Goal: Task Accomplishment & Management: Manage account settings

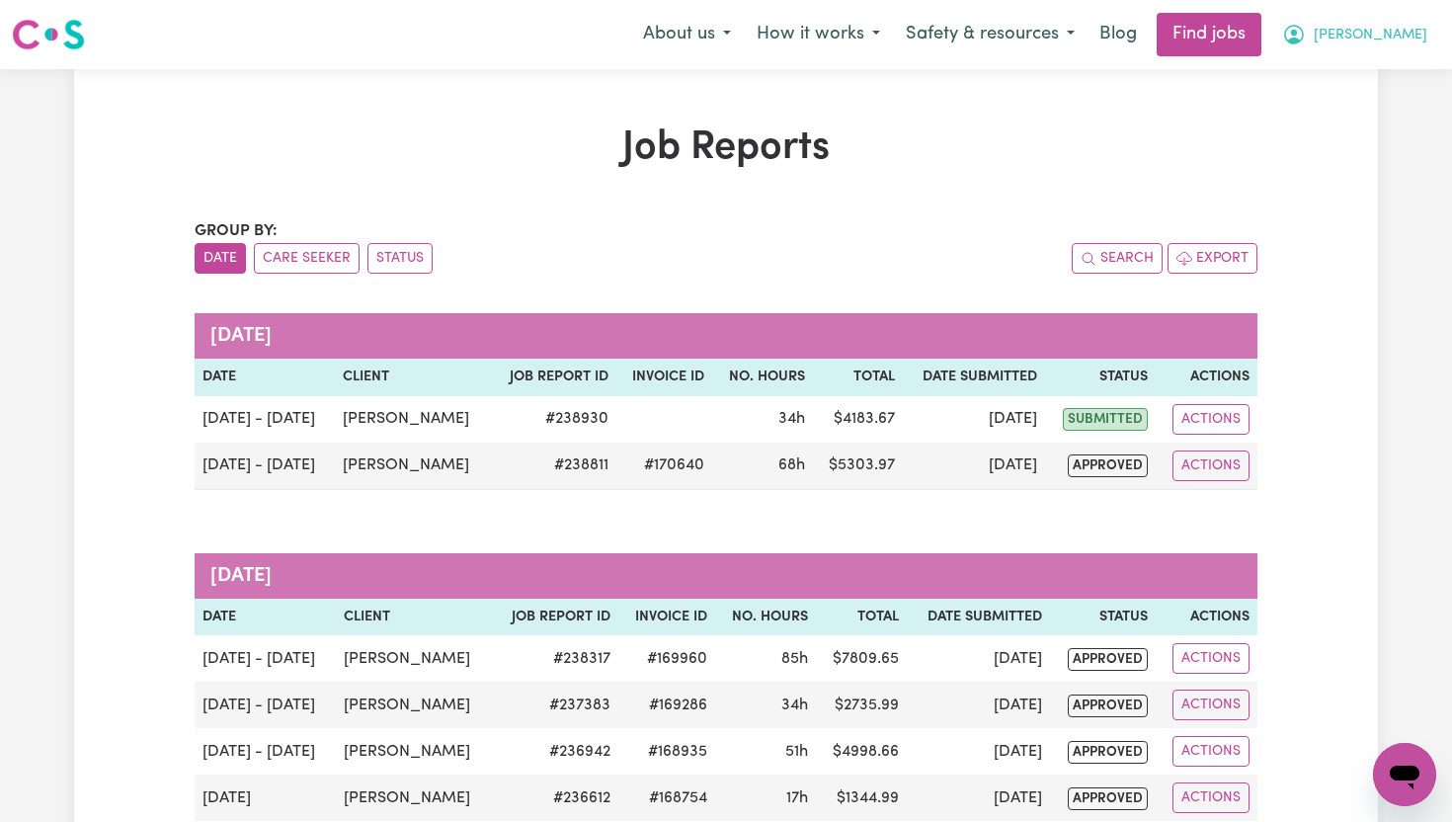
click at [1394, 39] on button "[PERSON_NAME]" at bounding box center [1354, 34] width 171 height 41
click at [1350, 114] on link "My Dashboard" at bounding box center [1361, 114] width 156 height 38
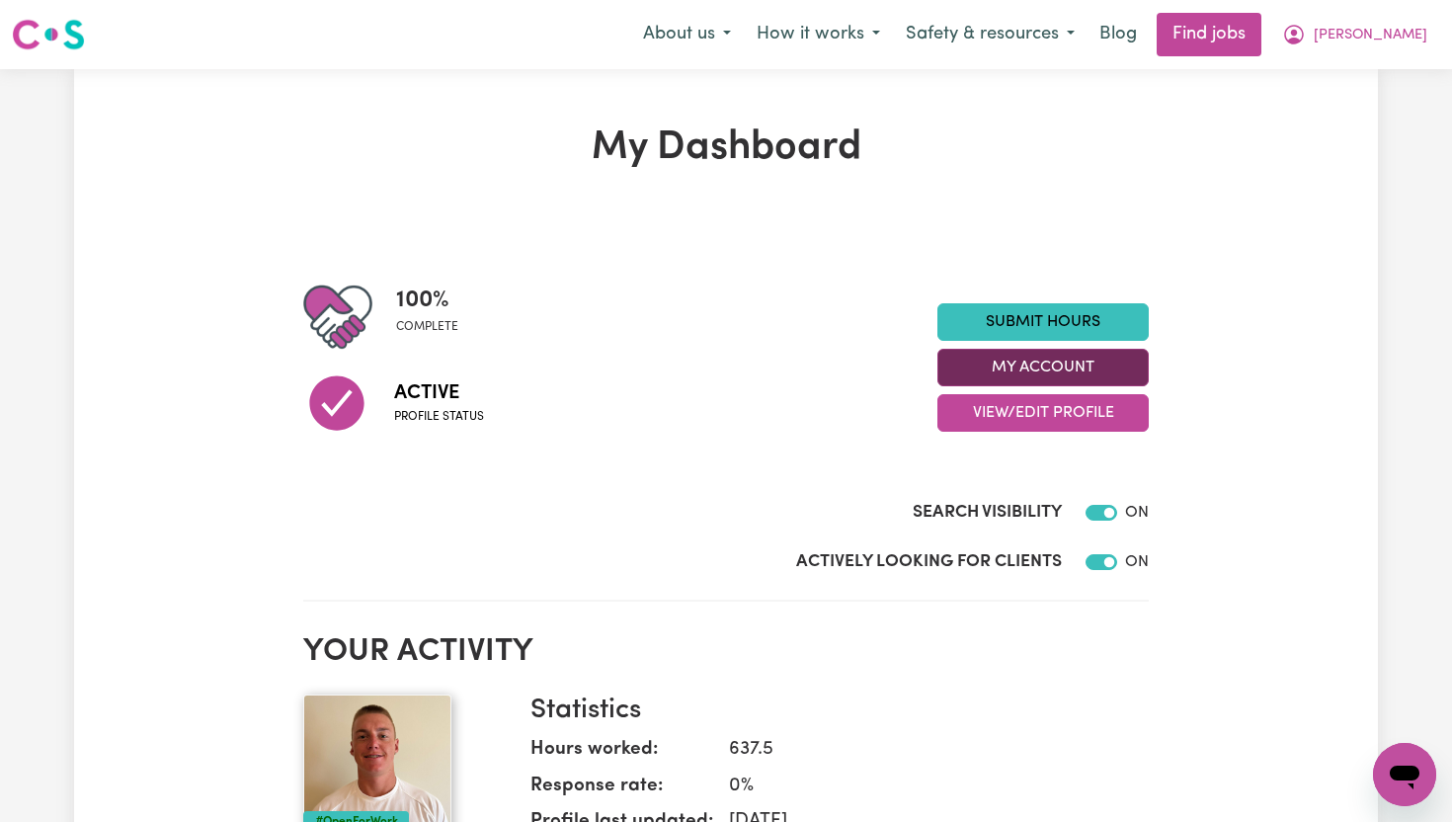
click at [1079, 376] on button "My Account" at bounding box center [1042, 368] width 211 height 38
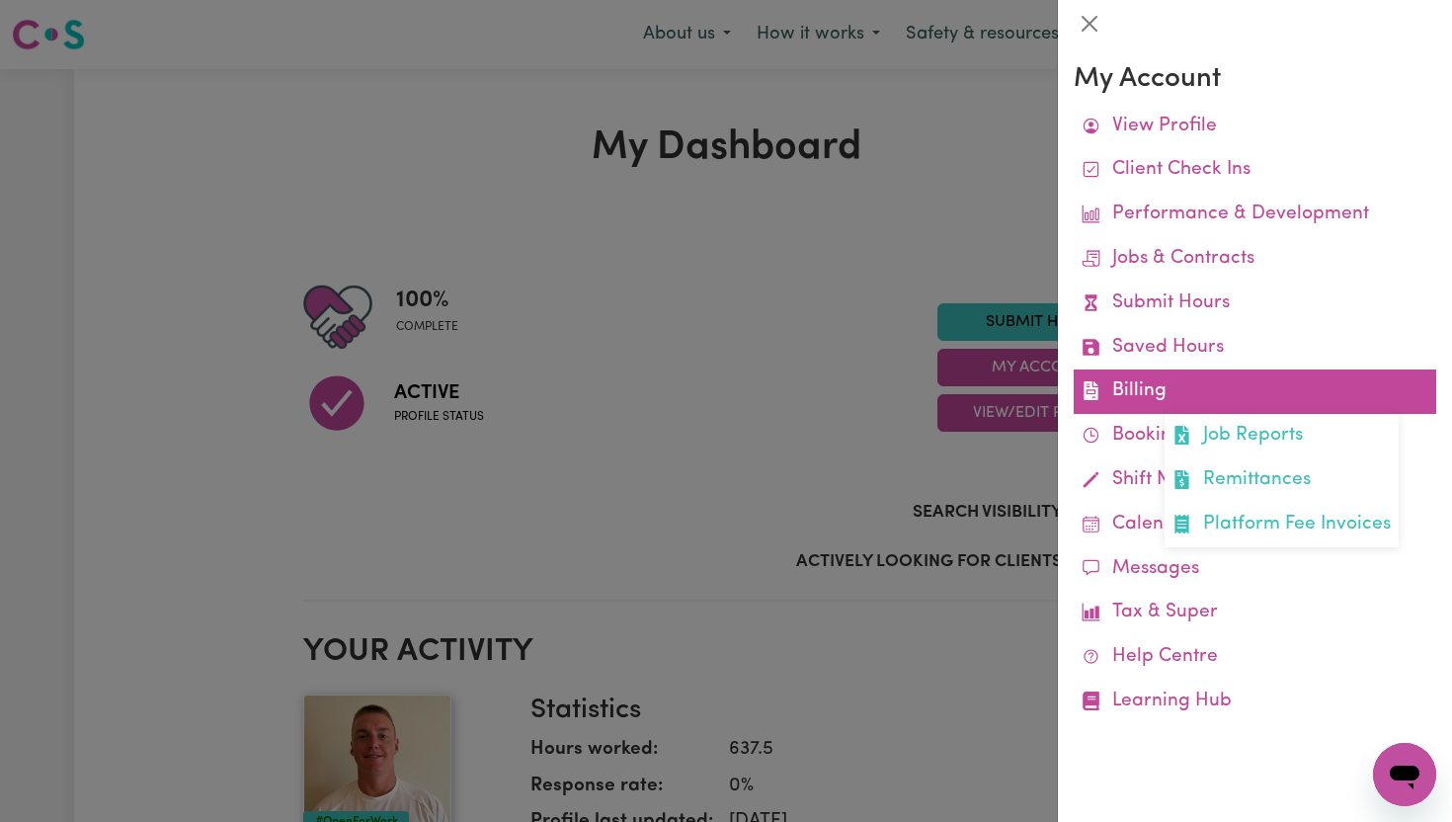
click at [1215, 393] on link "Billing Job Reports Remittances Platform Fee Invoices" at bounding box center [1254, 391] width 362 height 44
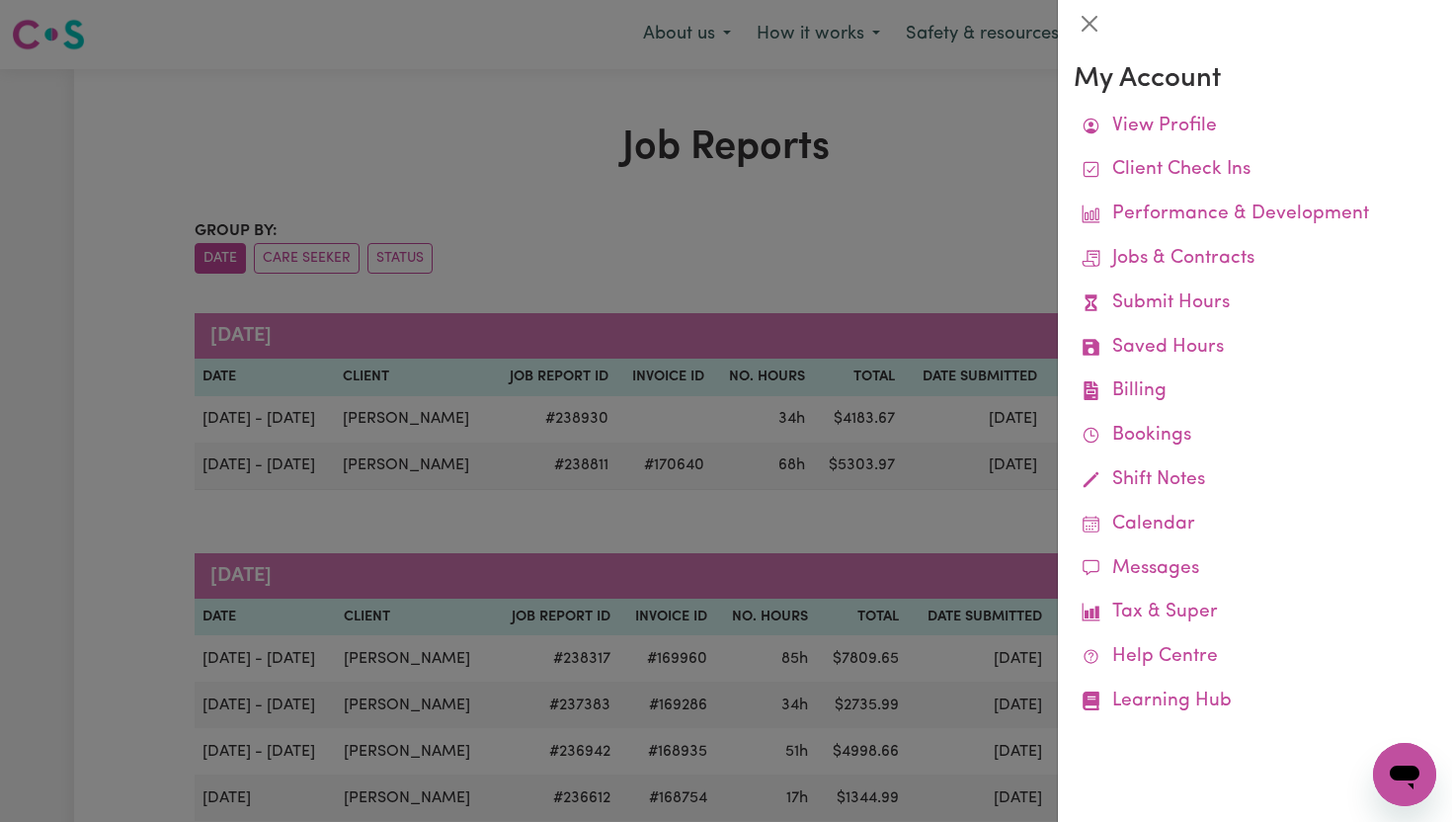
click at [862, 224] on div at bounding box center [726, 411] width 1452 height 822
